Goal: Task Accomplishment & Management: Complete application form

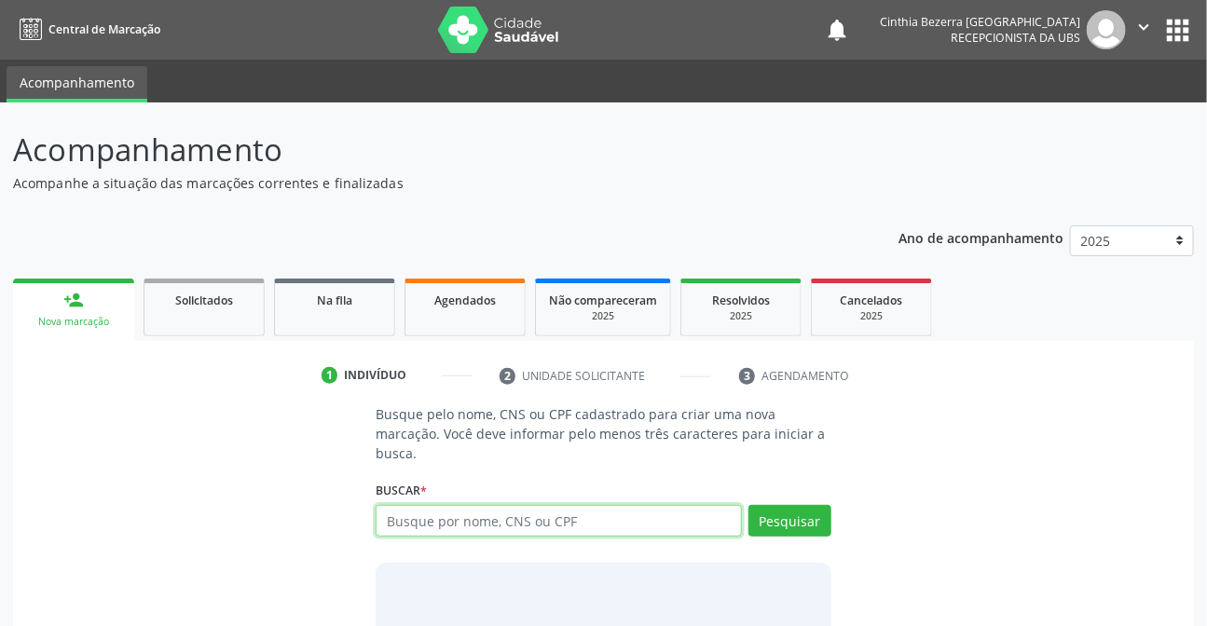
click at [524, 517] on input "text" at bounding box center [558, 521] width 365 height 32
type input "02034378458"
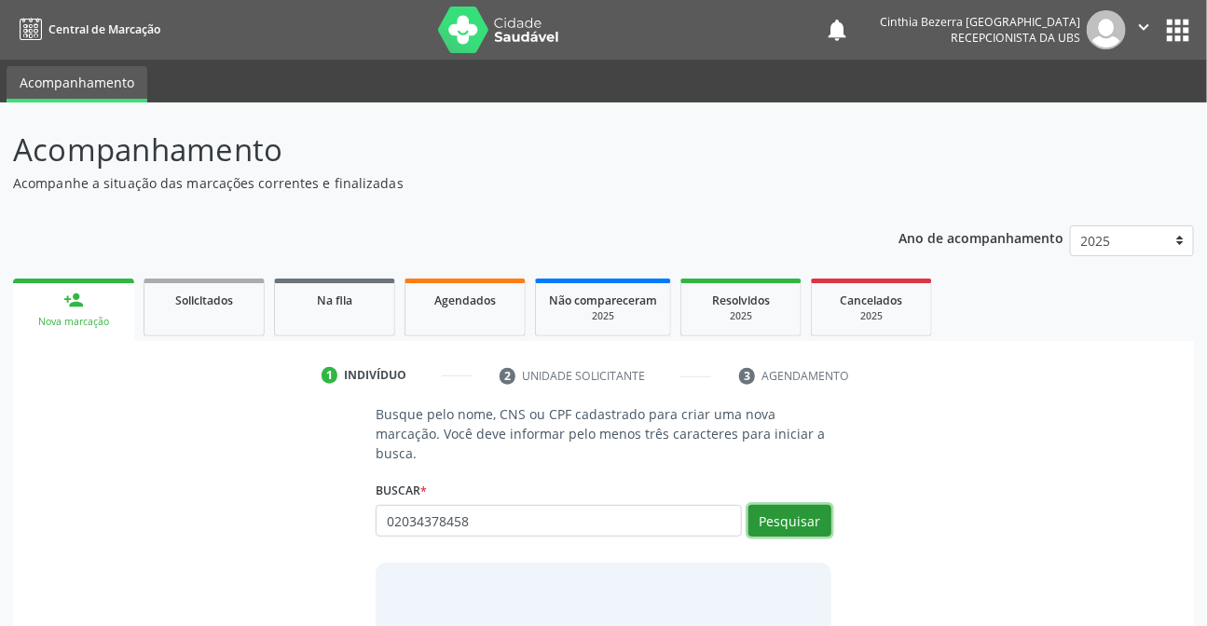
click at [783, 512] on button "Pesquisar" at bounding box center [789, 521] width 83 height 32
type input "02034378458"
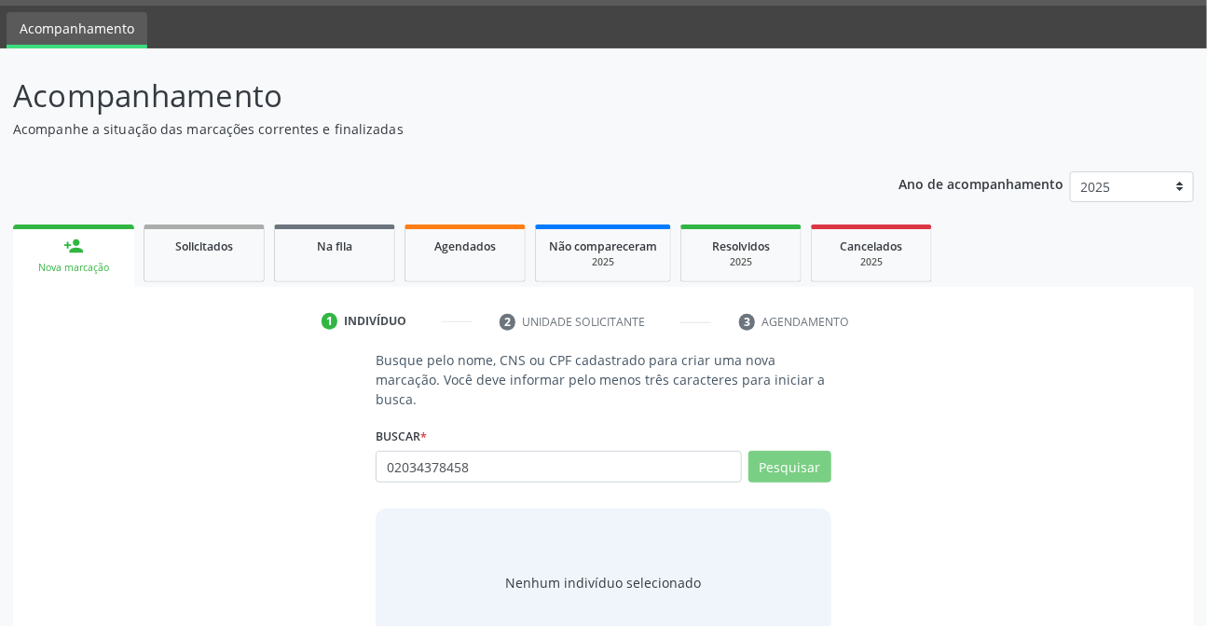
scroll to position [111, 0]
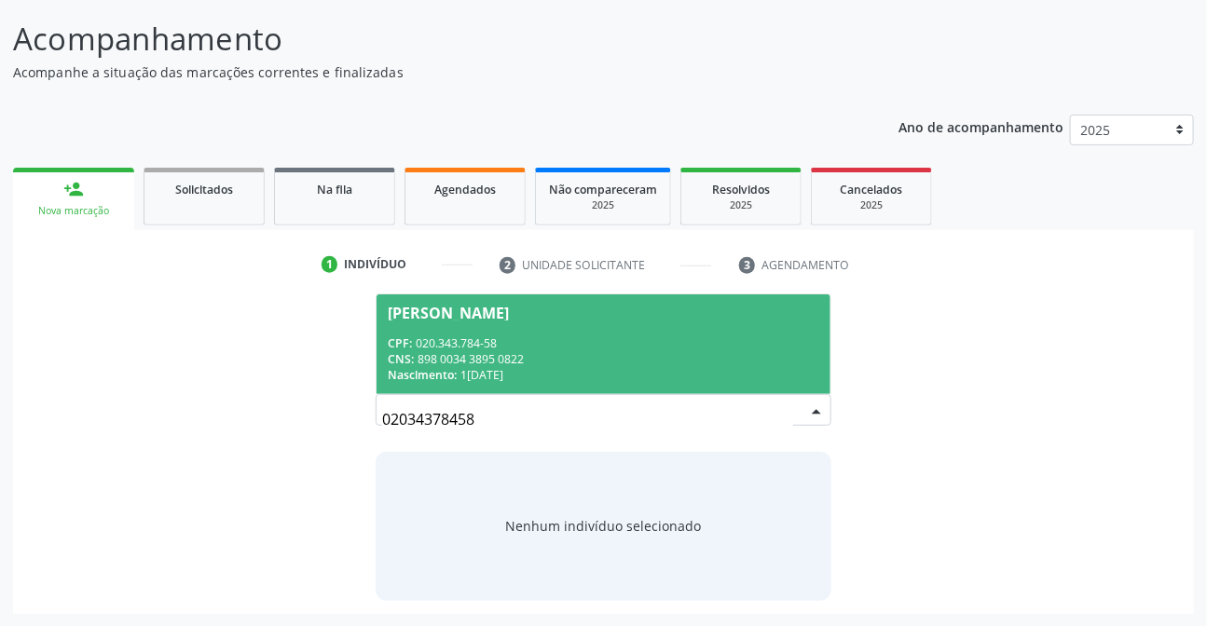
click at [652, 367] on div "Nascimento: [DATE]" at bounding box center [603, 375] width 431 height 16
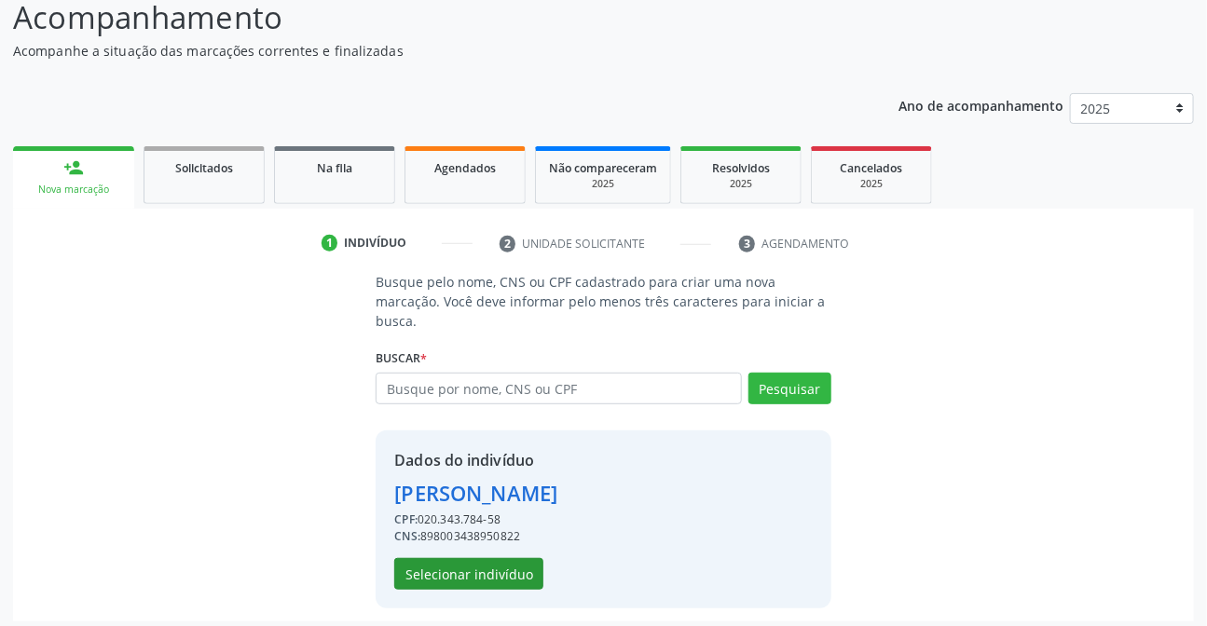
scroll to position [140, 0]
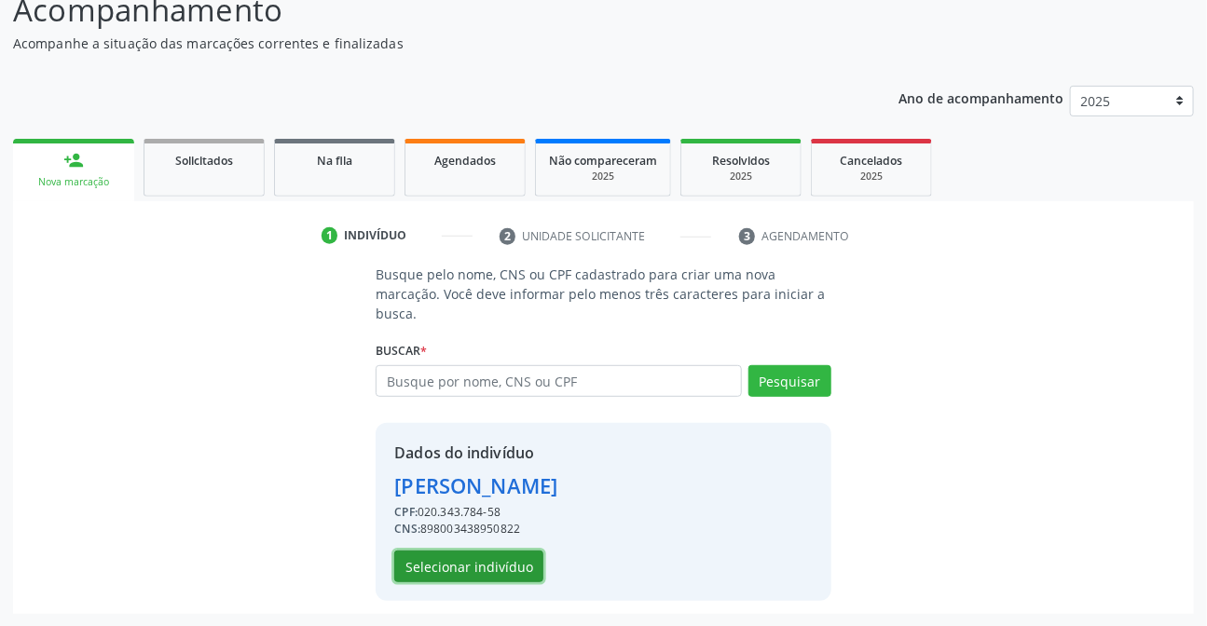
click at [528, 571] on button "Selecionar indivíduo" at bounding box center [468, 567] width 149 height 32
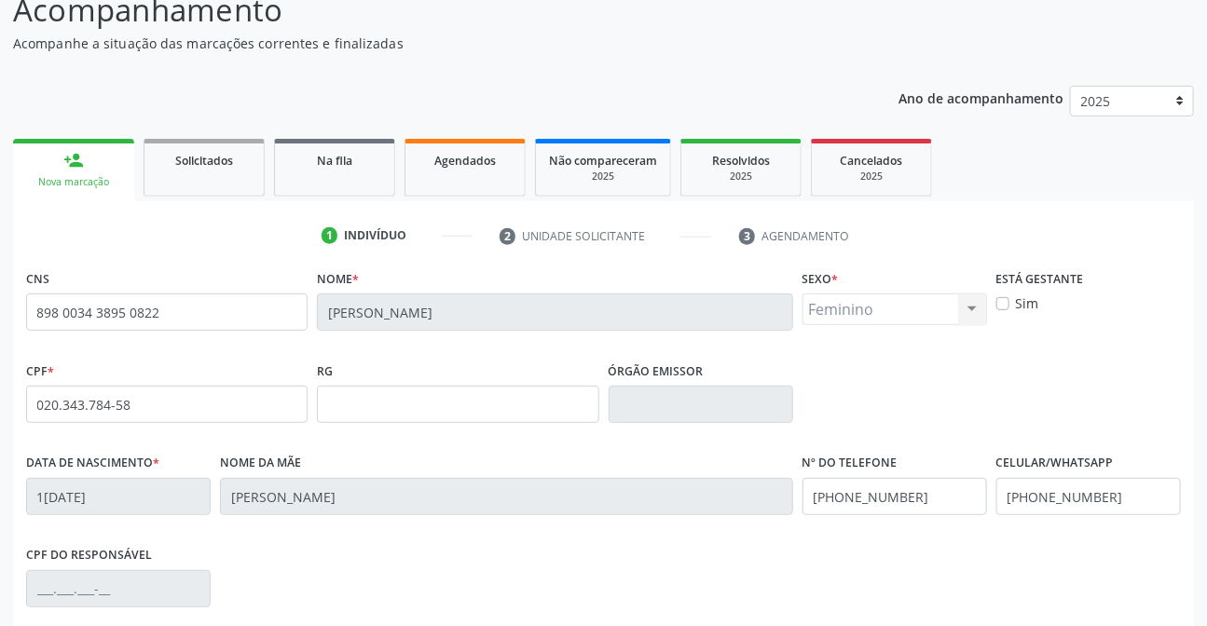
scroll to position [383, 0]
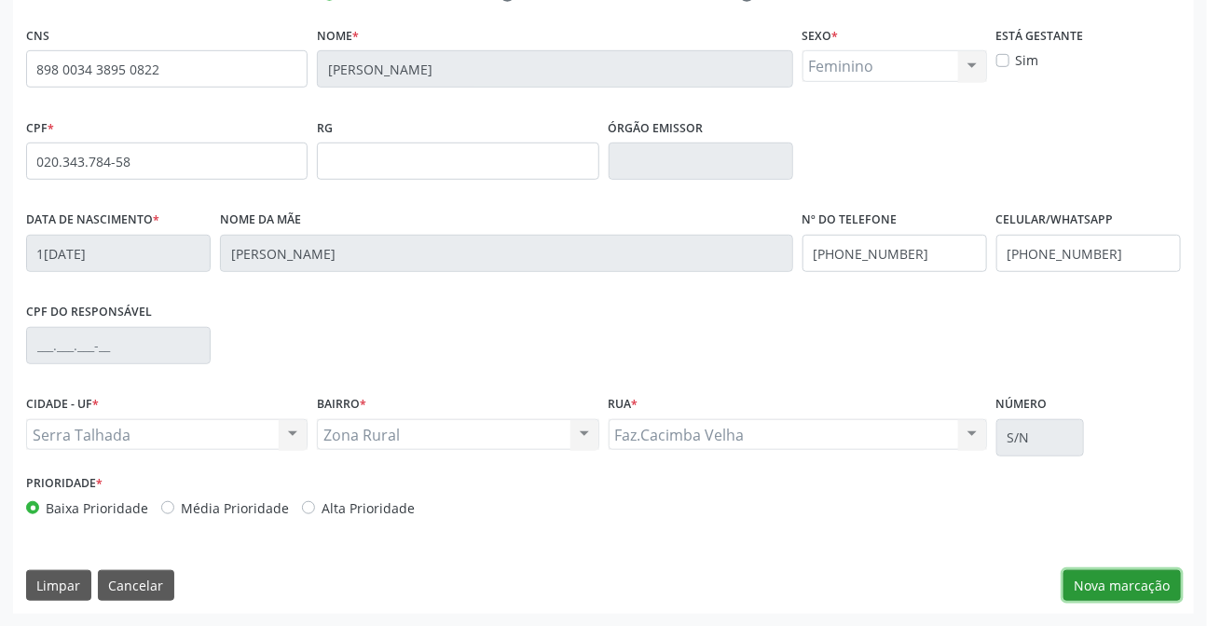
click at [1158, 570] on button "Nova marcação" at bounding box center [1121, 586] width 117 height 32
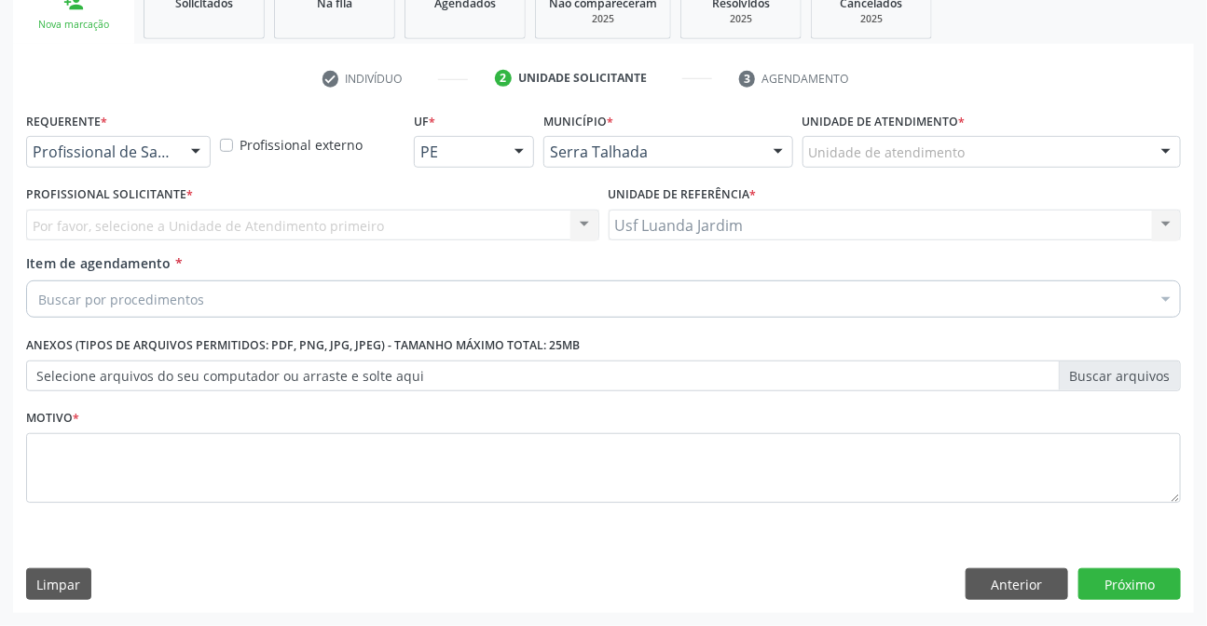
scroll to position [296, 0]
click at [183, 155] on div at bounding box center [196, 154] width 28 height 32
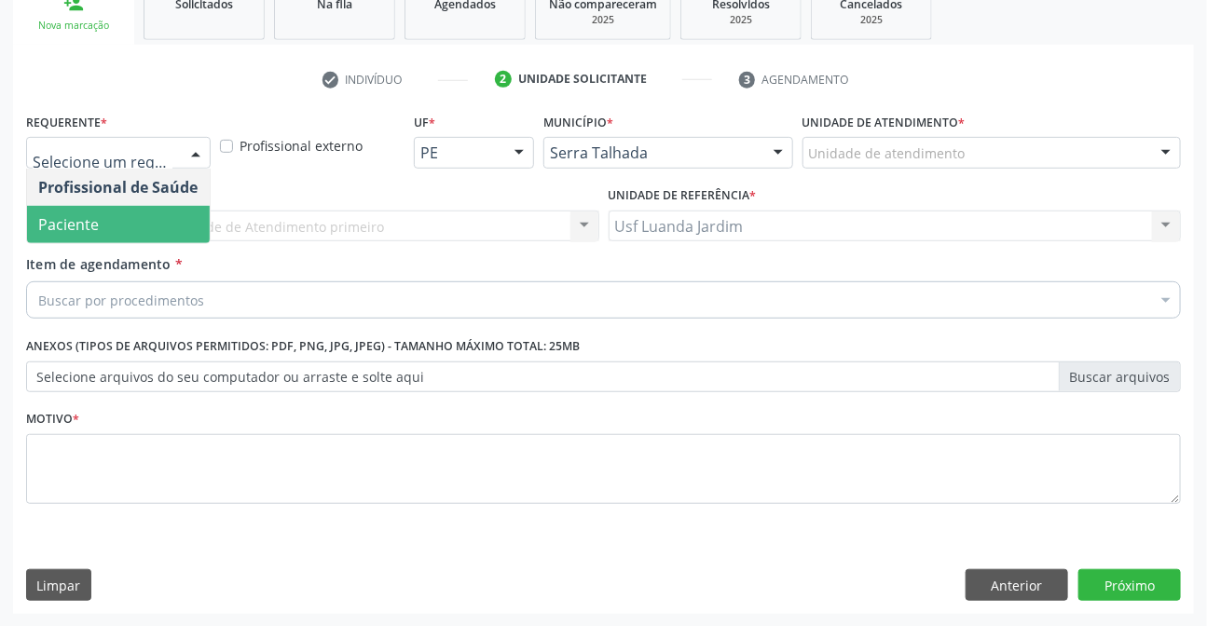
click at [173, 234] on span "Paciente" at bounding box center [118, 224] width 183 height 37
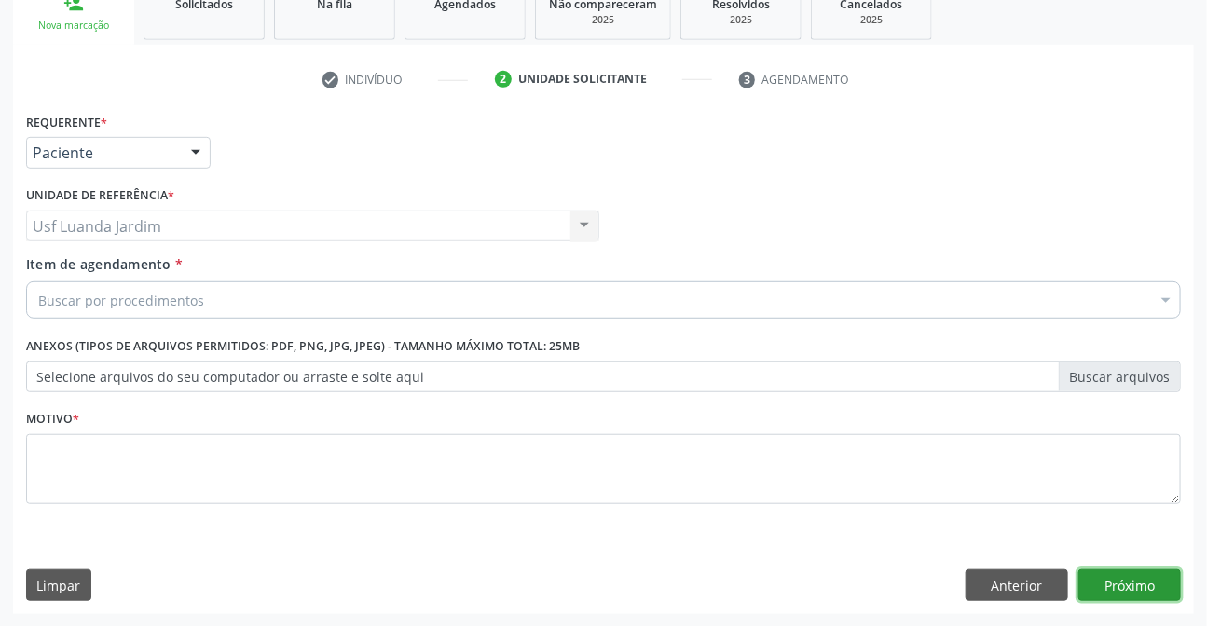
click at [1142, 594] on button "Próximo" at bounding box center [1129, 585] width 103 height 32
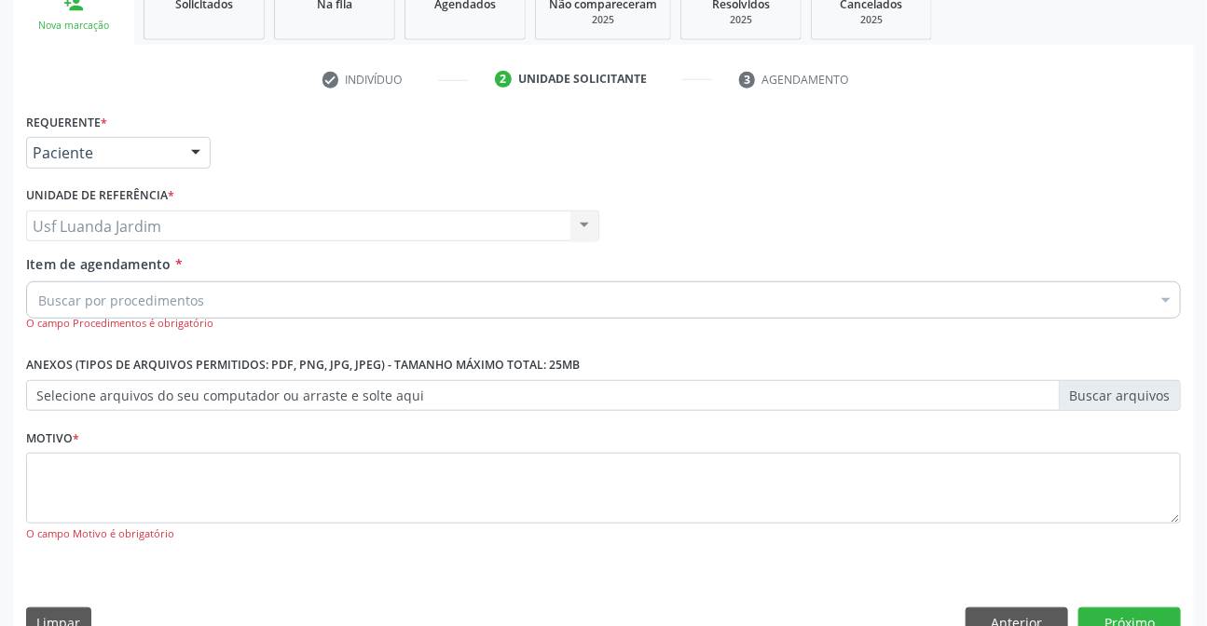
click at [578, 296] on div "Buscar por procedimentos" at bounding box center [603, 299] width 1155 height 37
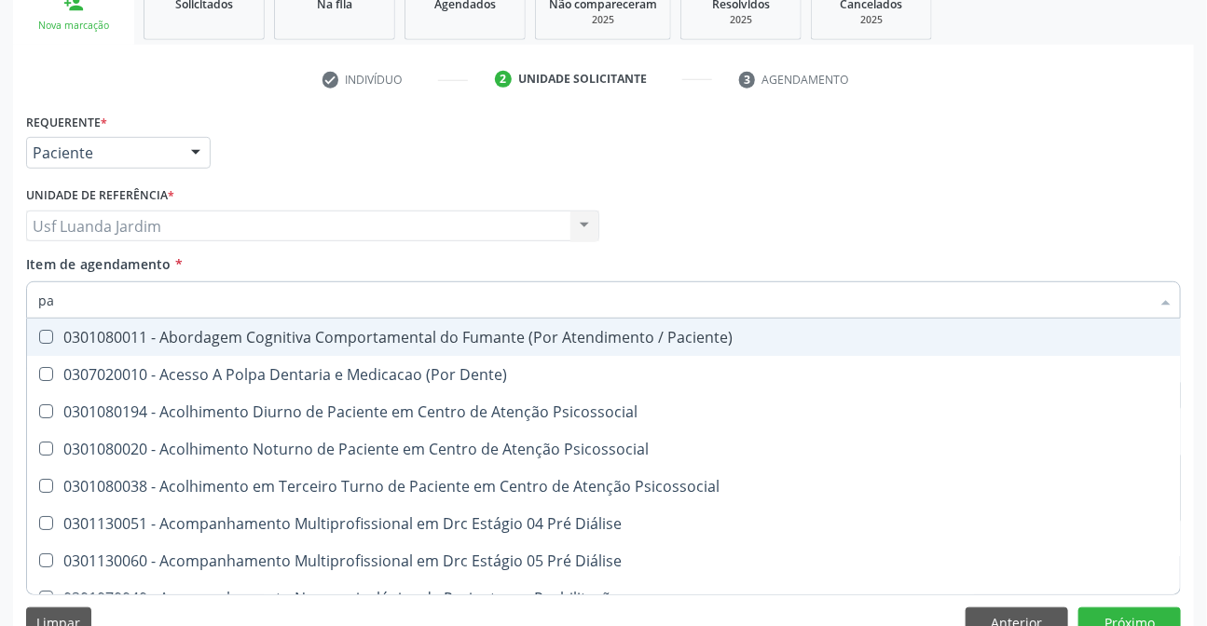
type input "par"
